Goal: Find specific page/section: Find specific page/section

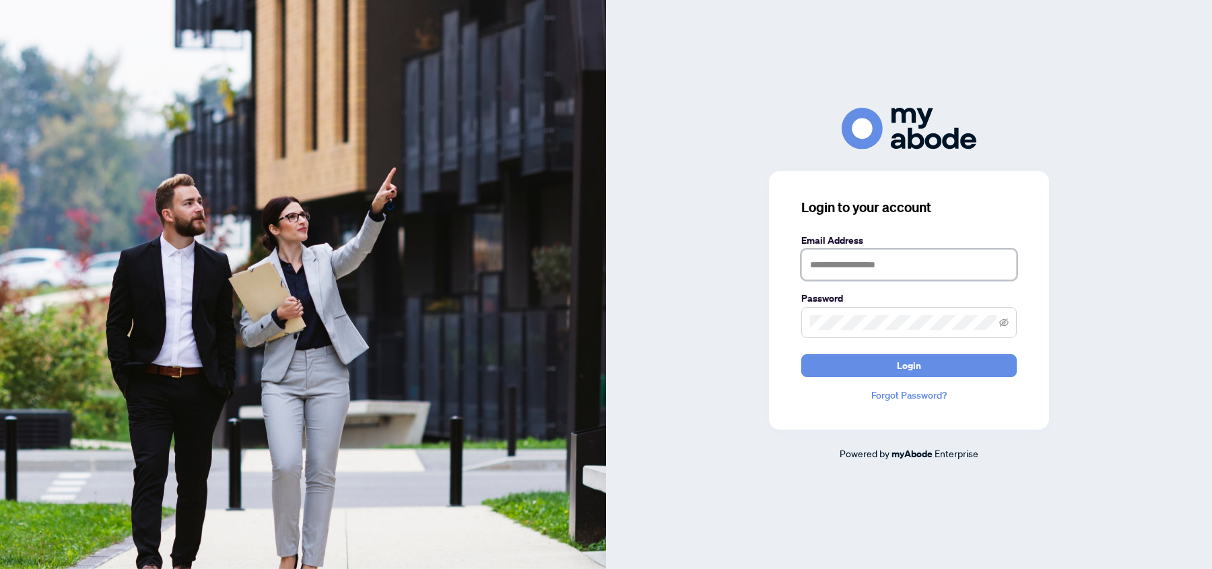
click at [874, 273] on input "text" at bounding box center [908, 264] width 215 height 31
type input "**********"
click at [801, 354] on button "Login" at bounding box center [908, 365] width 215 height 23
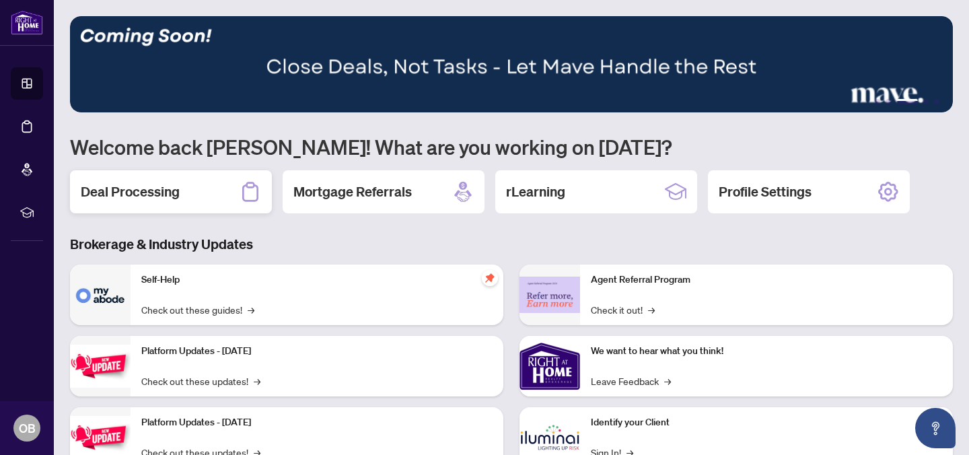
click at [245, 193] on icon at bounding box center [251, 192] width 22 height 22
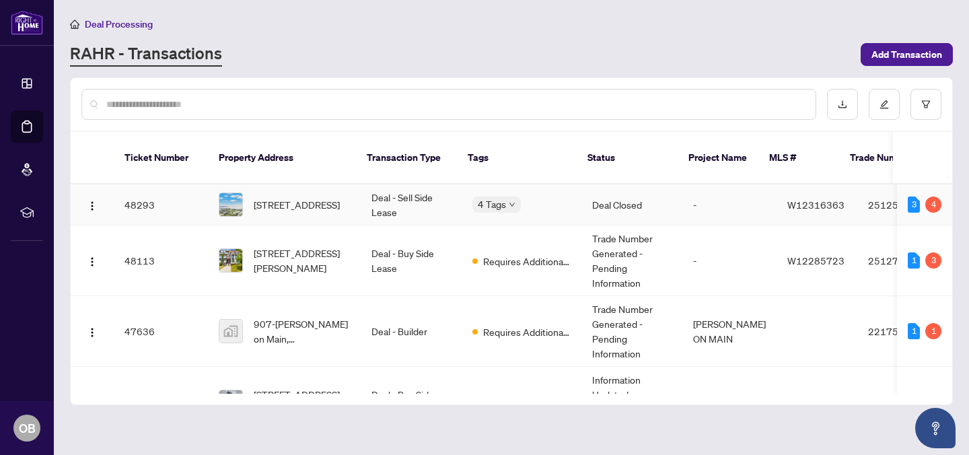
click at [249, 193] on div "[STREET_ADDRESS]" at bounding box center [284, 205] width 131 height 24
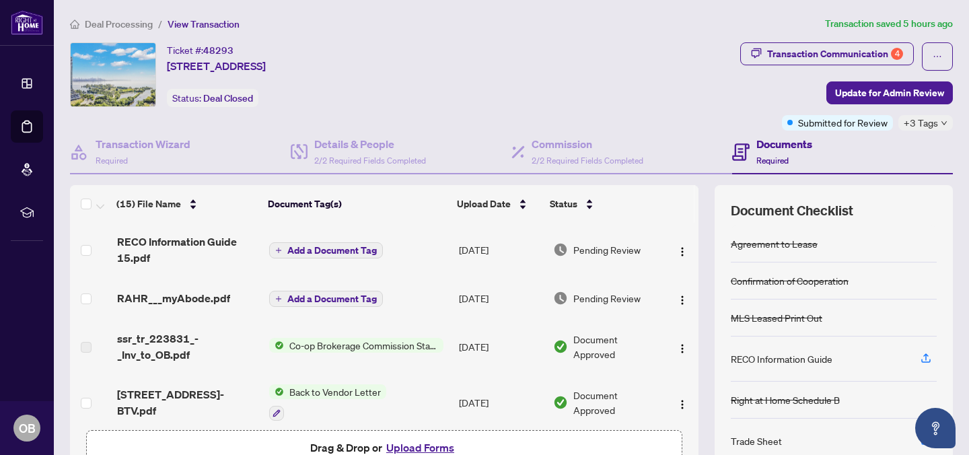
click at [314, 294] on span "Add a Document Tag" at bounding box center [332, 298] width 90 height 9
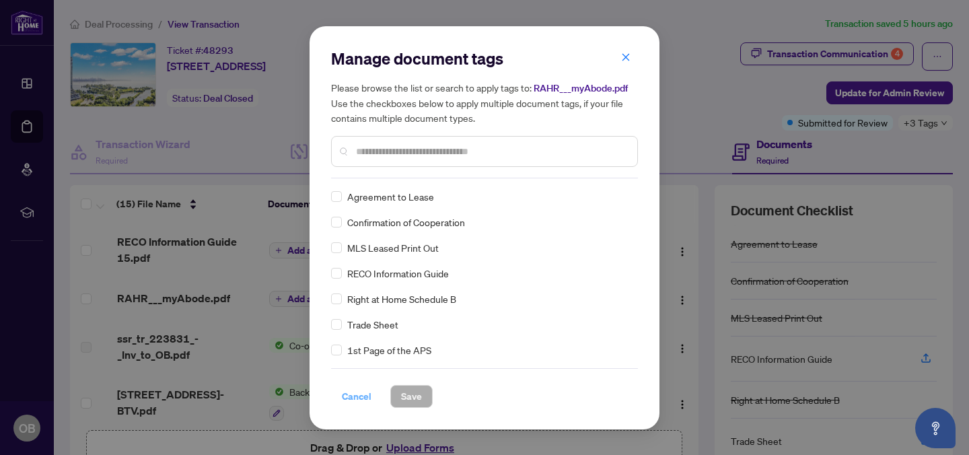
click at [353, 395] on span "Cancel" at bounding box center [357, 397] width 30 height 22
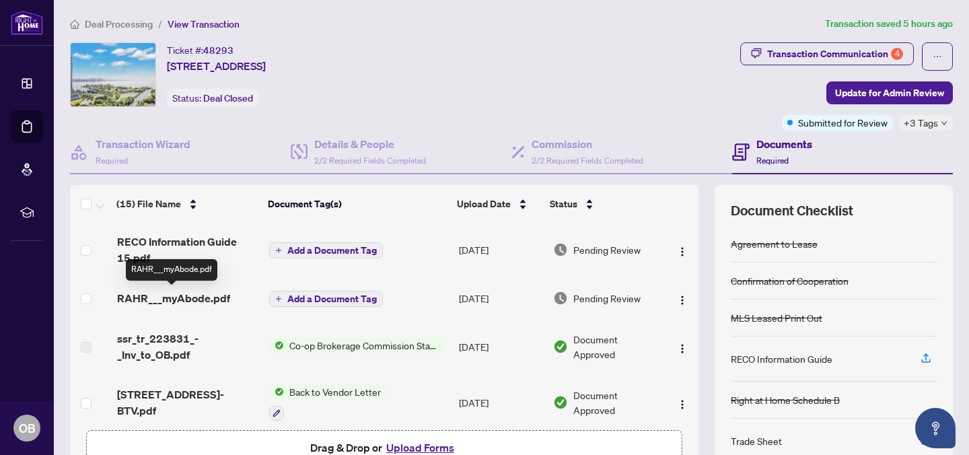
click at [143, 299] on span "RAHR___myAbode.pdf" at bounding box center [173, 298] width 113 height 16
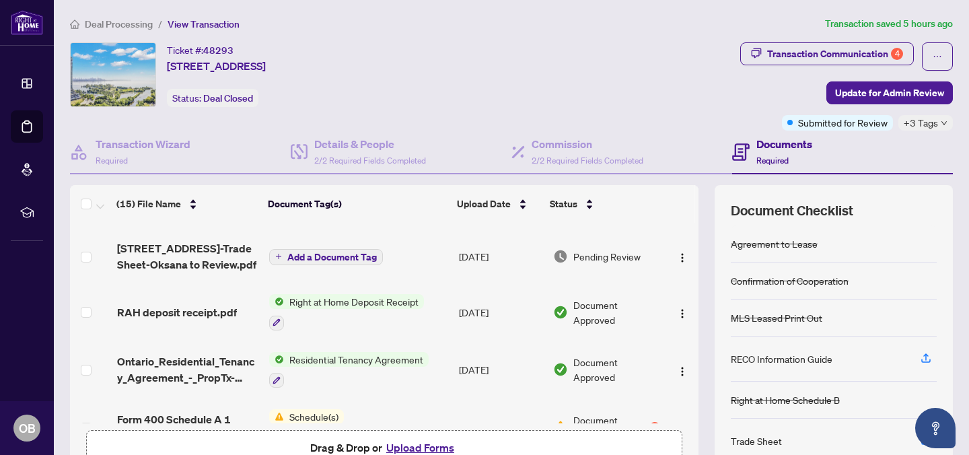
scroll to position [203, 0]
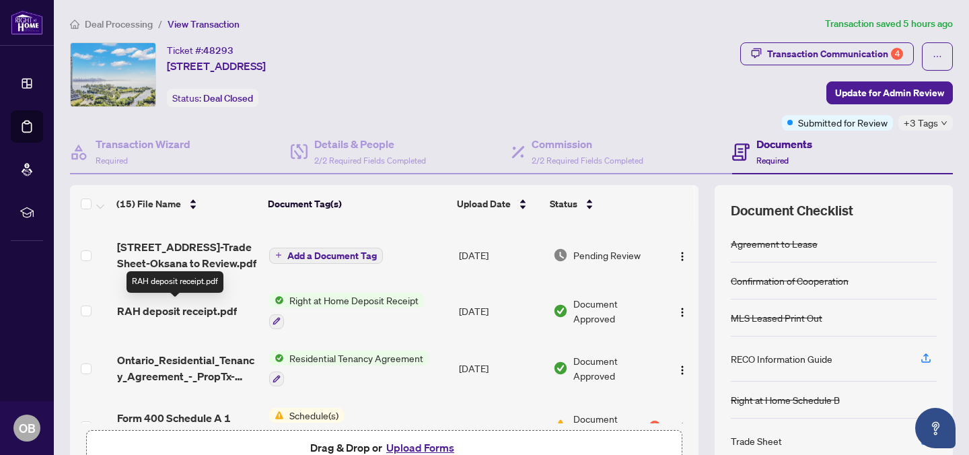
click at [205, 305] on span "RAH deposit receipt.pdf" at bounding box center [177, 311] width 120 height 16
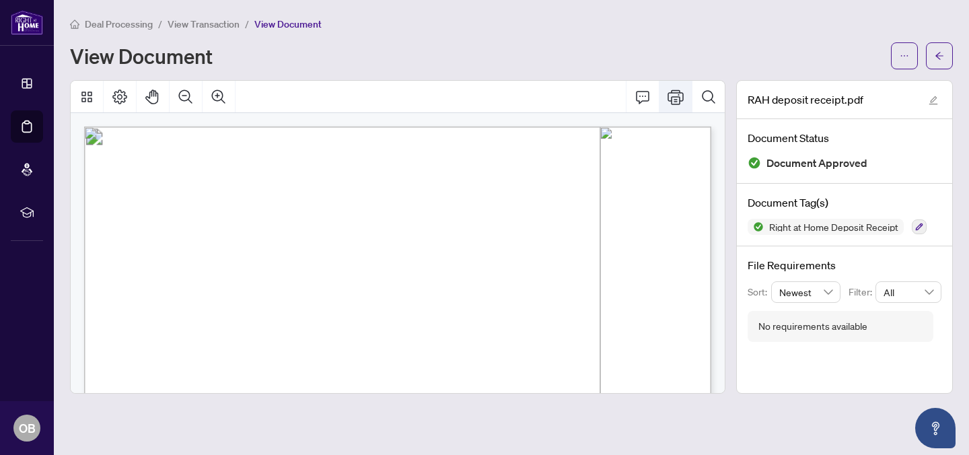
click at [678, 100] on icon "Print" at bounding box center [676, 97] width 16 height 16
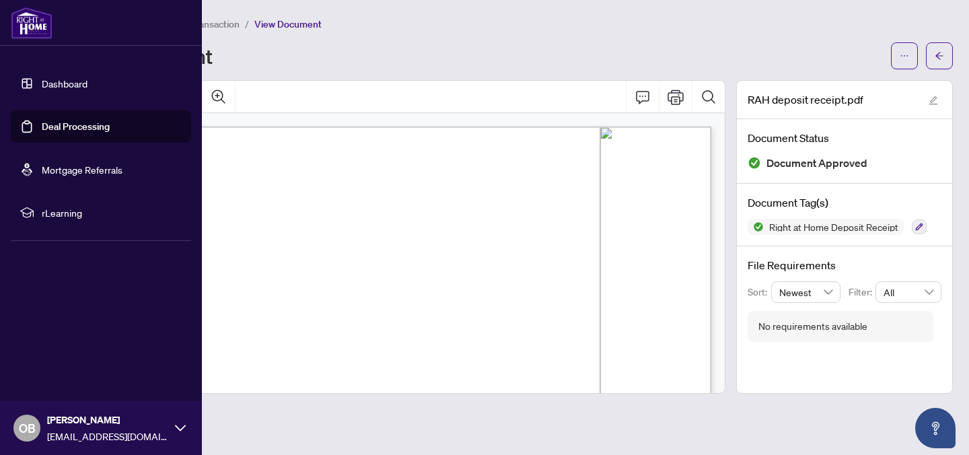
click at [42, 85] on link "Dashboard" at bounding box center [65, 83] width 46 height 12
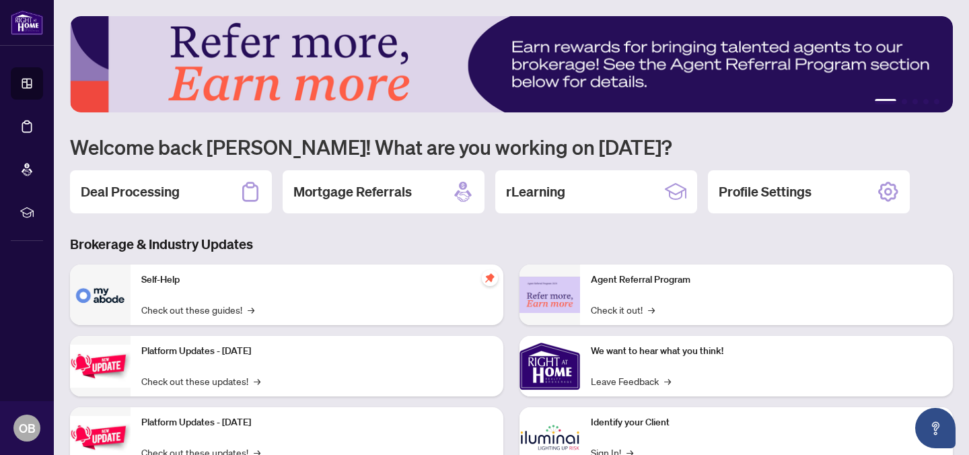
click at [322, 135] on h1 "Welcome back [PERSON_NAME]! What are you working on [DATE]?" at bounding box center [511, 147] width 883 height 26
